Goal: Transaction & Acquisition: Purchase product/service

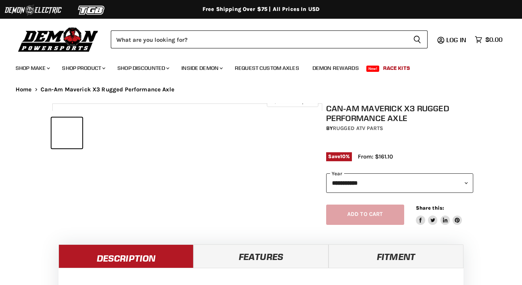
select select "******"
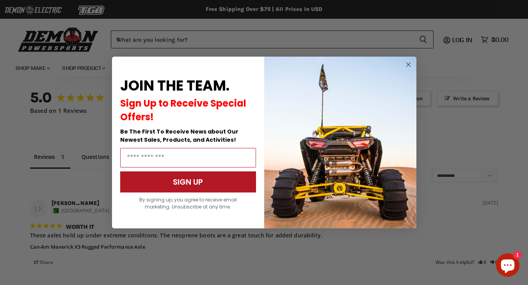
scroll to position [515, 0]
